Goal: Transaction & Acquisition: Purchase product/service

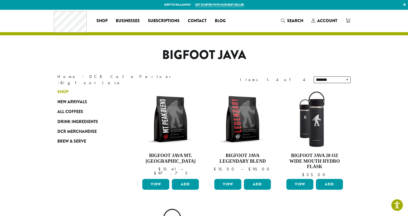
click at [64, 90] on span "Shop" at bounding box center [62, 92] width 11 height 6
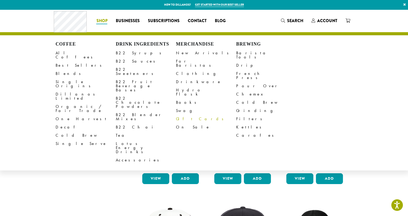
click at [184, 115] on link "Gift Cards" at bounding box center [206, 119] width 60 height 8
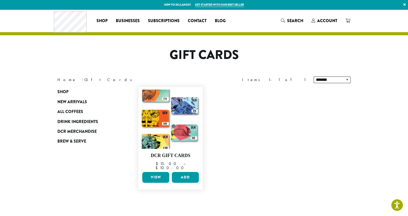
click at [161, 172] on link "View" at bounding box center [155, 177] width 27 height 11
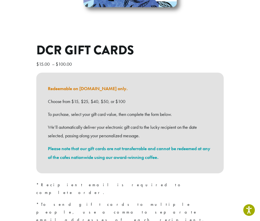
scroll to position [141, 0]
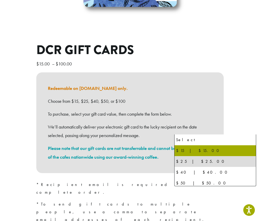
select select "**********"
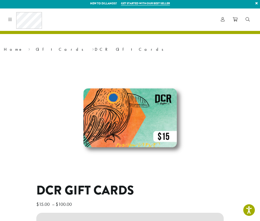
scroll to position [0, 0]
